Goal: Information Seeking & Learning: Learn about a topic

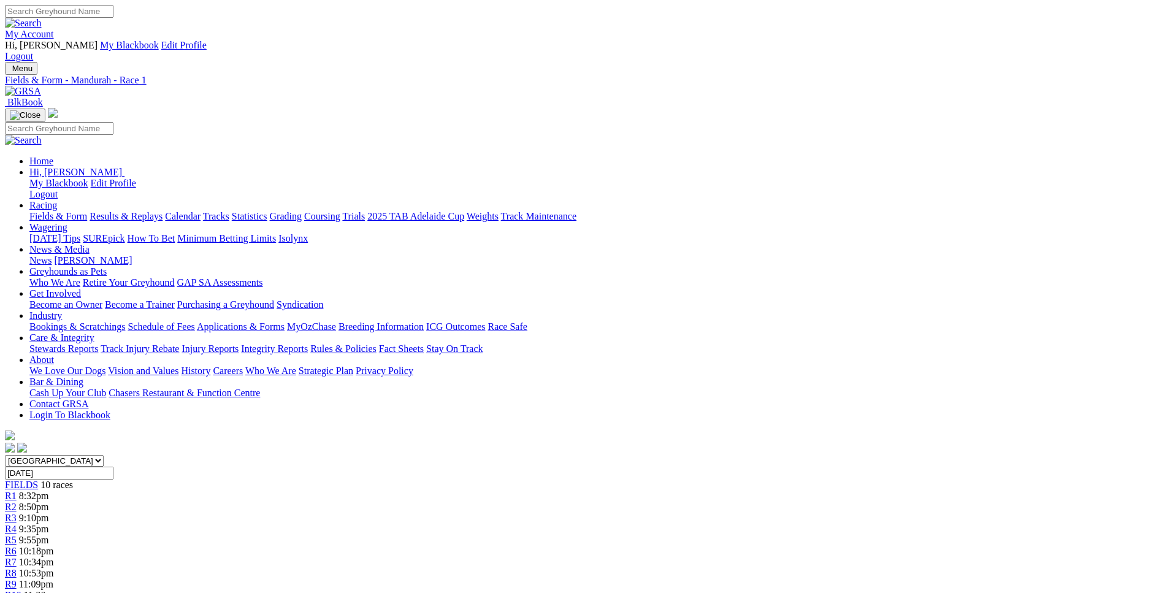
click at [17, 568] on span "R8" at bounding box center [11, 573] width 12 height 10
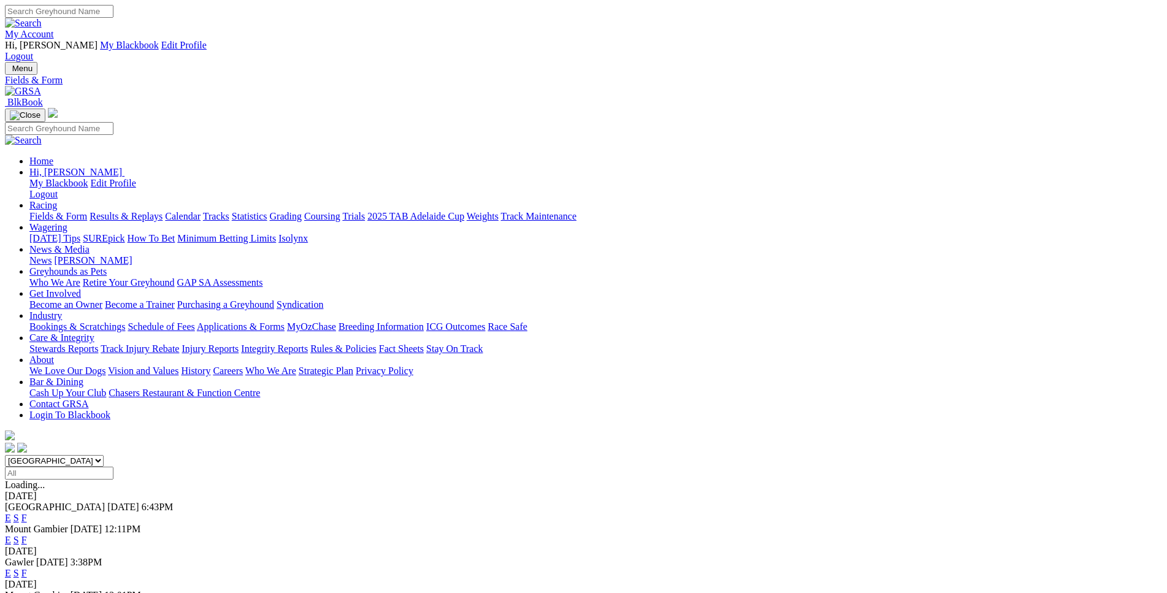
select select "WA"
click option "[GEOGRAPHIC_DATA]" at bounding box center [0, 0] width 0 height 0
click at [11, 513] on link "E" at bounding box center [8, 518] width 6 height 10
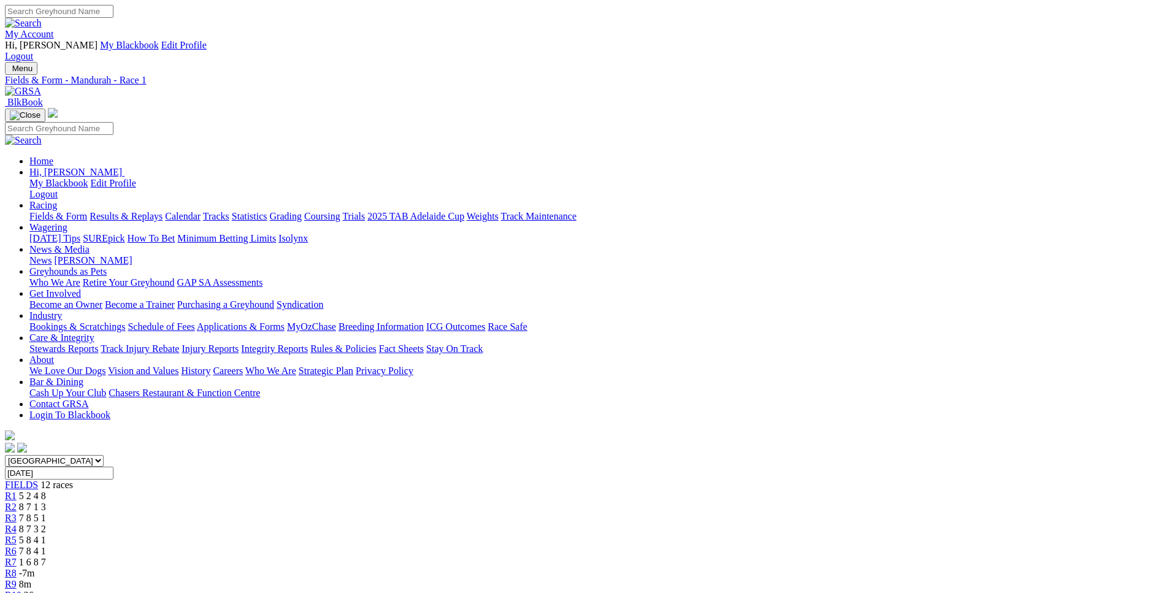
click at [35, 568] on span "-7m" at bounding box center [27, 573] width 16 height 10
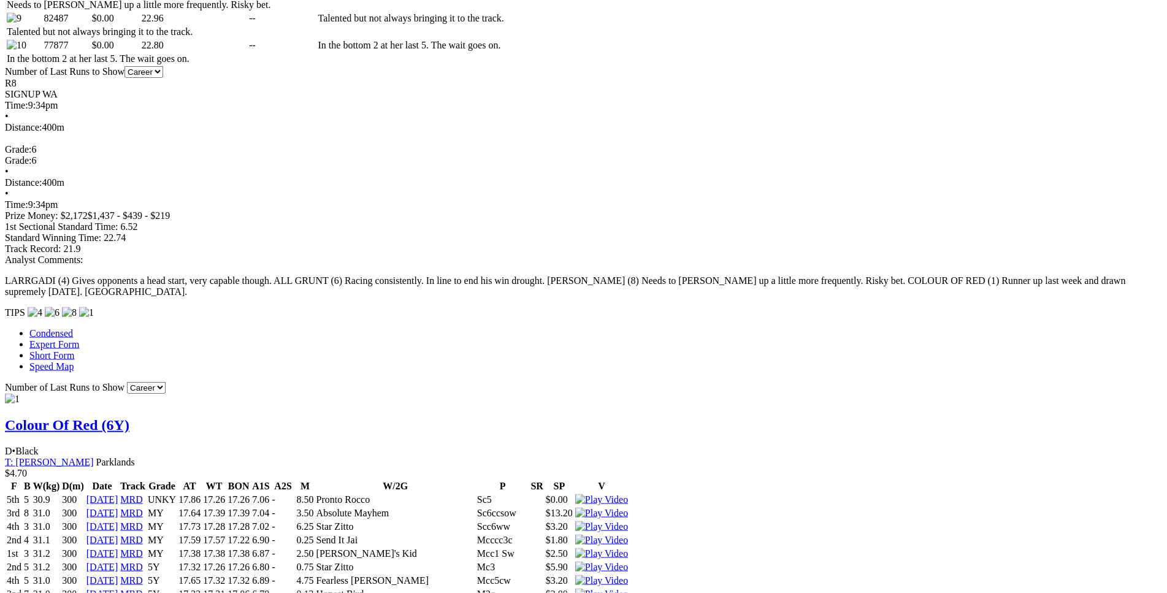
scroll to position [937, 0]
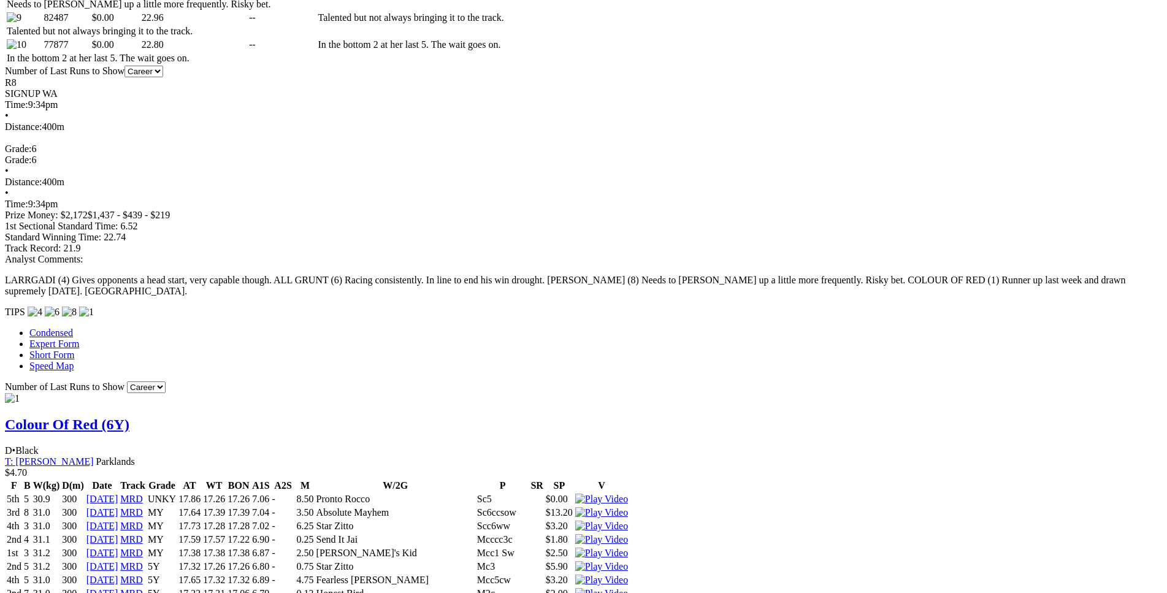
drag, startPoint x: 317, startPoint y: 139, endPoint x: 681, endPoint y: 136, distance: 364.4
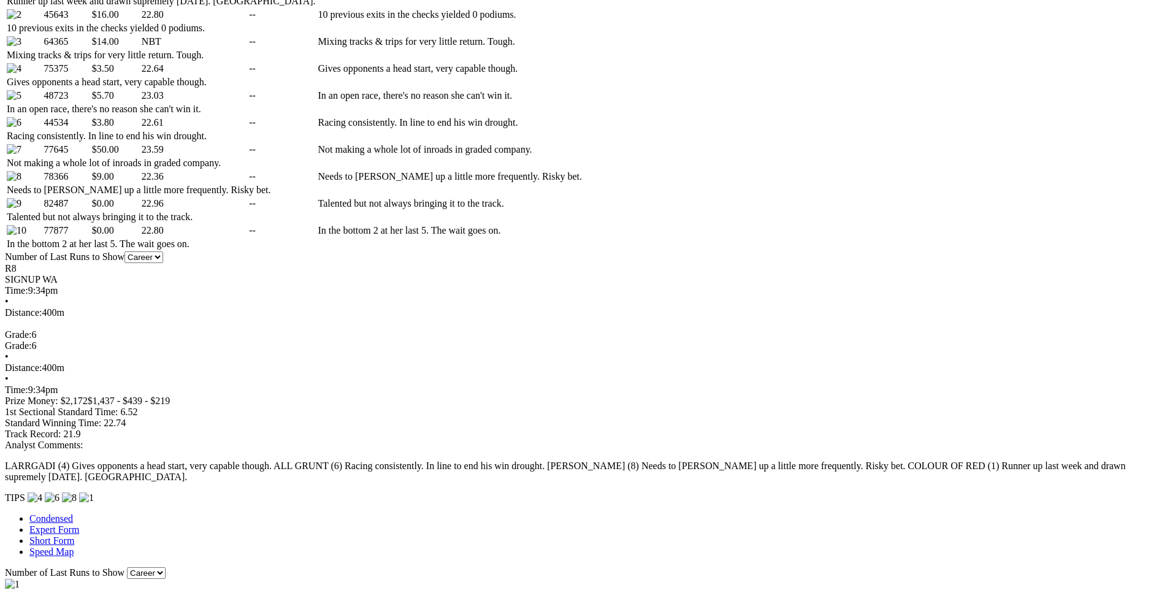
scroll to position [751, 0]
drag, startPoint x: 228, startPoint y: 134, endPoint x: 697, endPoint y: 132, distance: 469.3
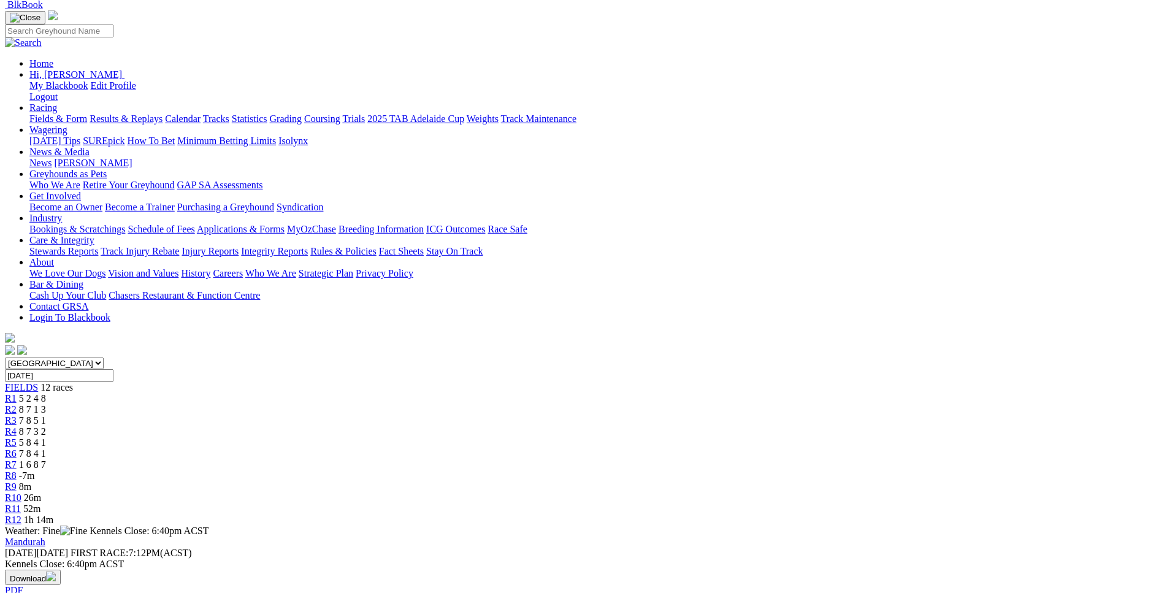
scroll to position [0, 0]
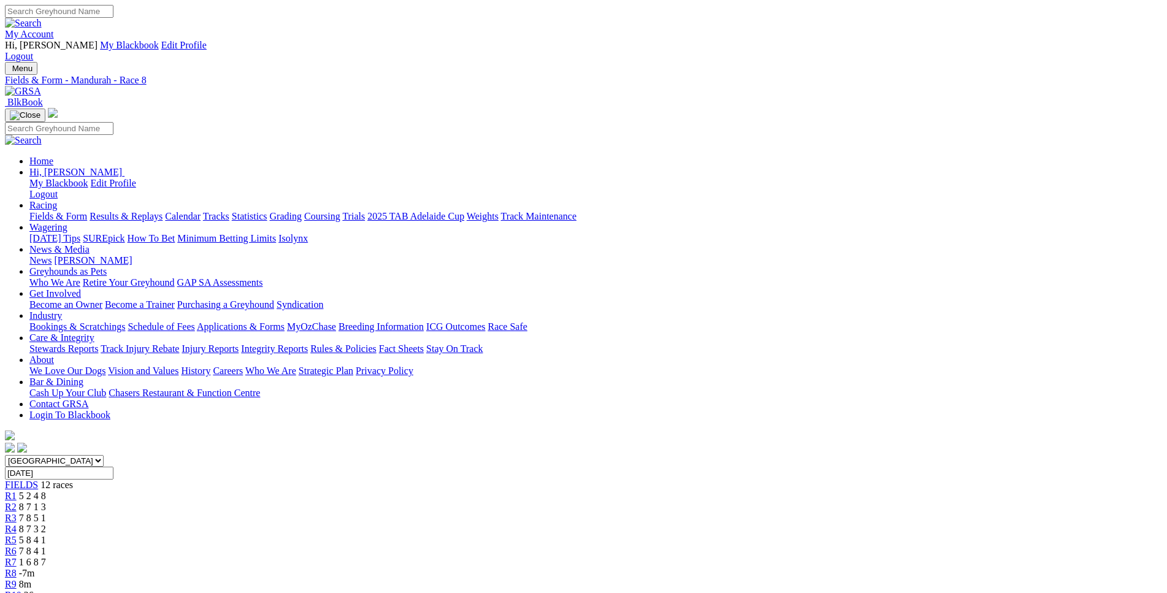
click at [46, 557] on span "1 6 8 7" at bounding box center [32, 562] width 27 height 10
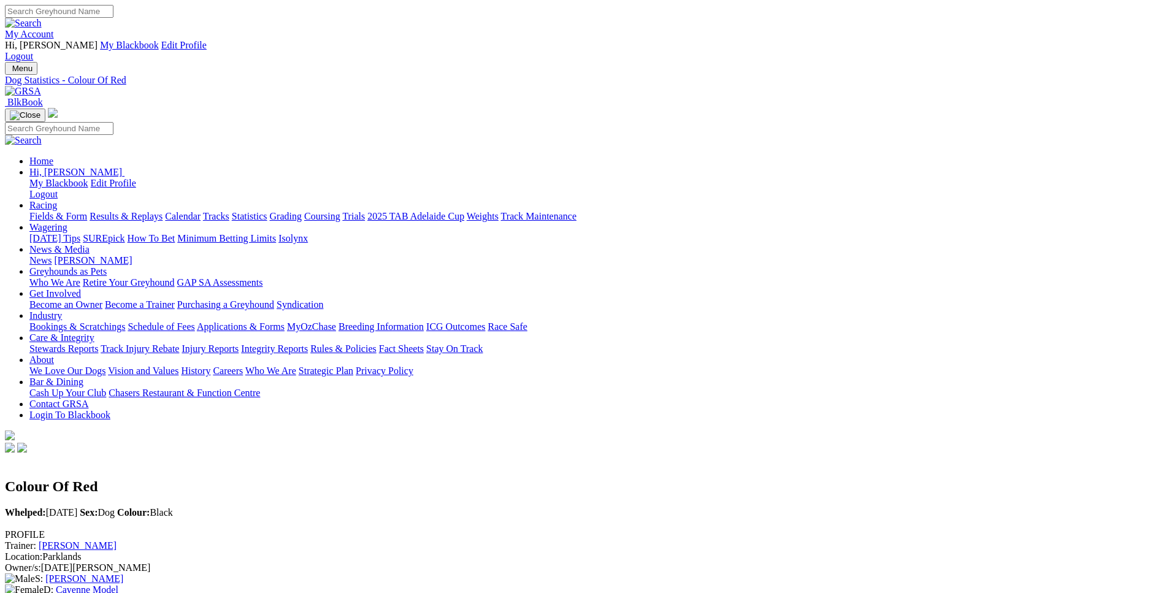
click at [87, 211] on link "Fields & Form" at bounding box center [58, 216] width 58 height 10
